Goal: Transaction & Acquisition: Purchase product/service

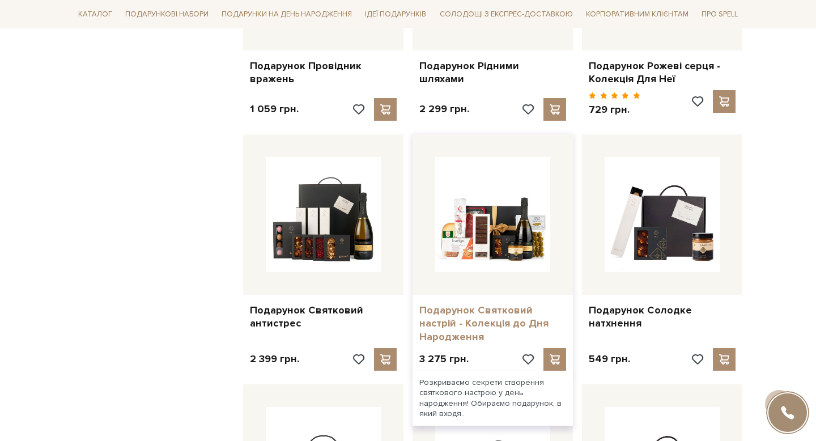
click at [466, 311] on link "Подарунок Святковий настрій - Колекція до Дня Народження" at bounding box center [492, 324] width 147 height 40
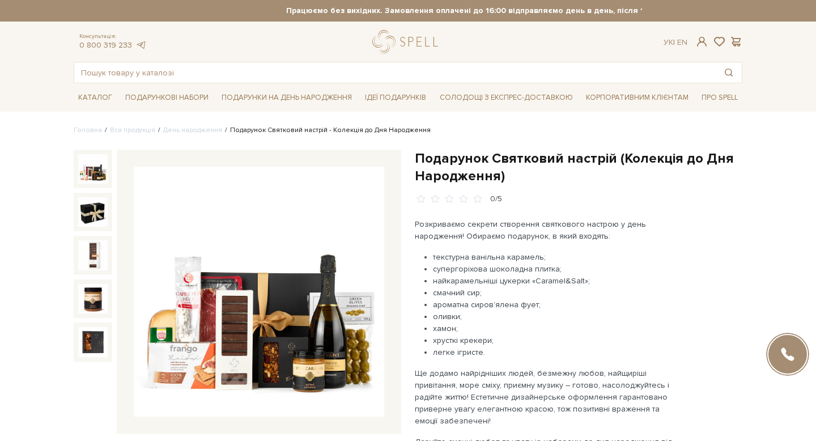
click at [226, 362] on img at bounding box center [259, 292] width 250 height 250
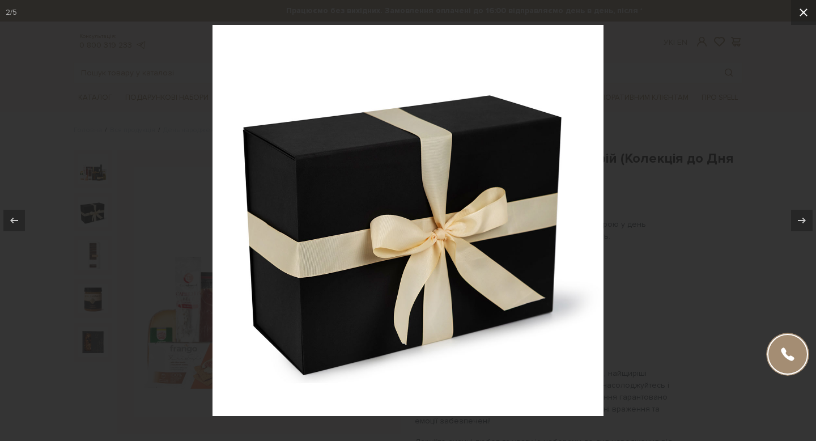
click at [803, 16] on icon at bounding box center [804, 13] width 14 height 14
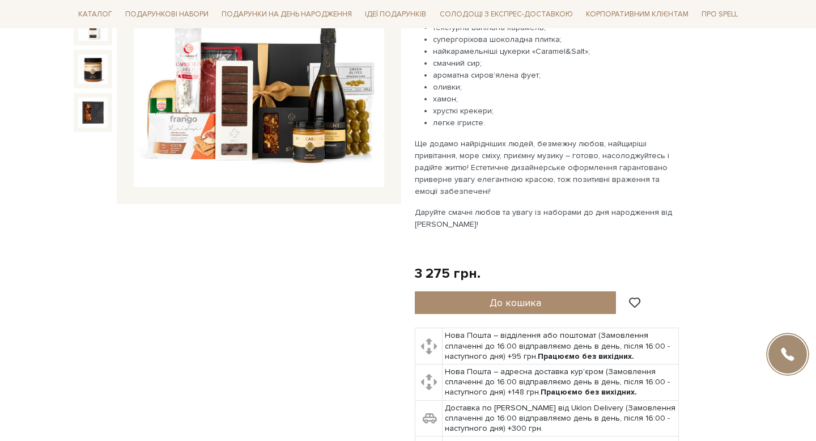
scroll to position [231, 0]
